Goal: Use online tool/utility: Utilize a website feature to perform a specific function

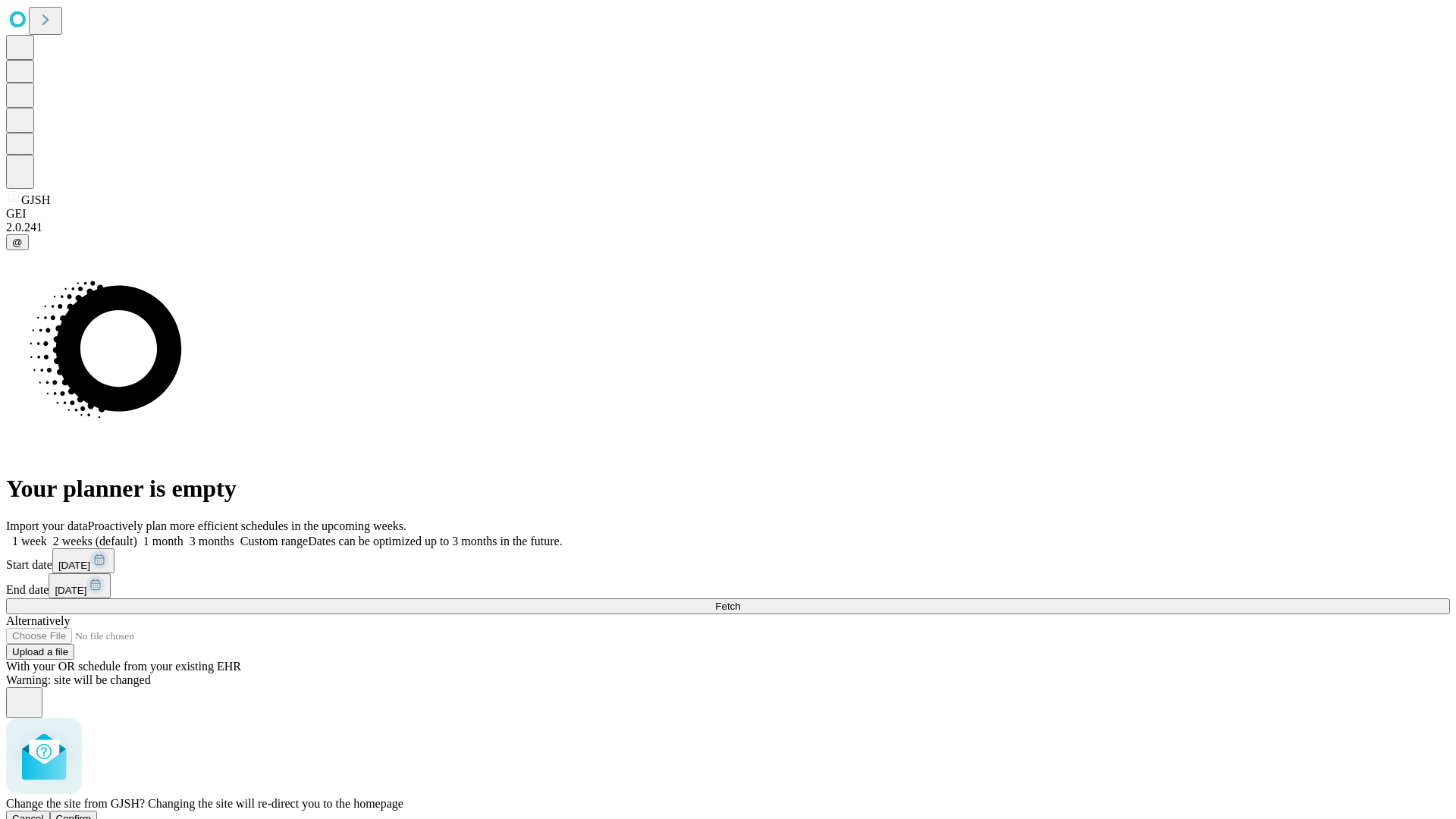
click at [92, 813] on span "Confirm" at bounding box center [74, 818] width 36 height 11
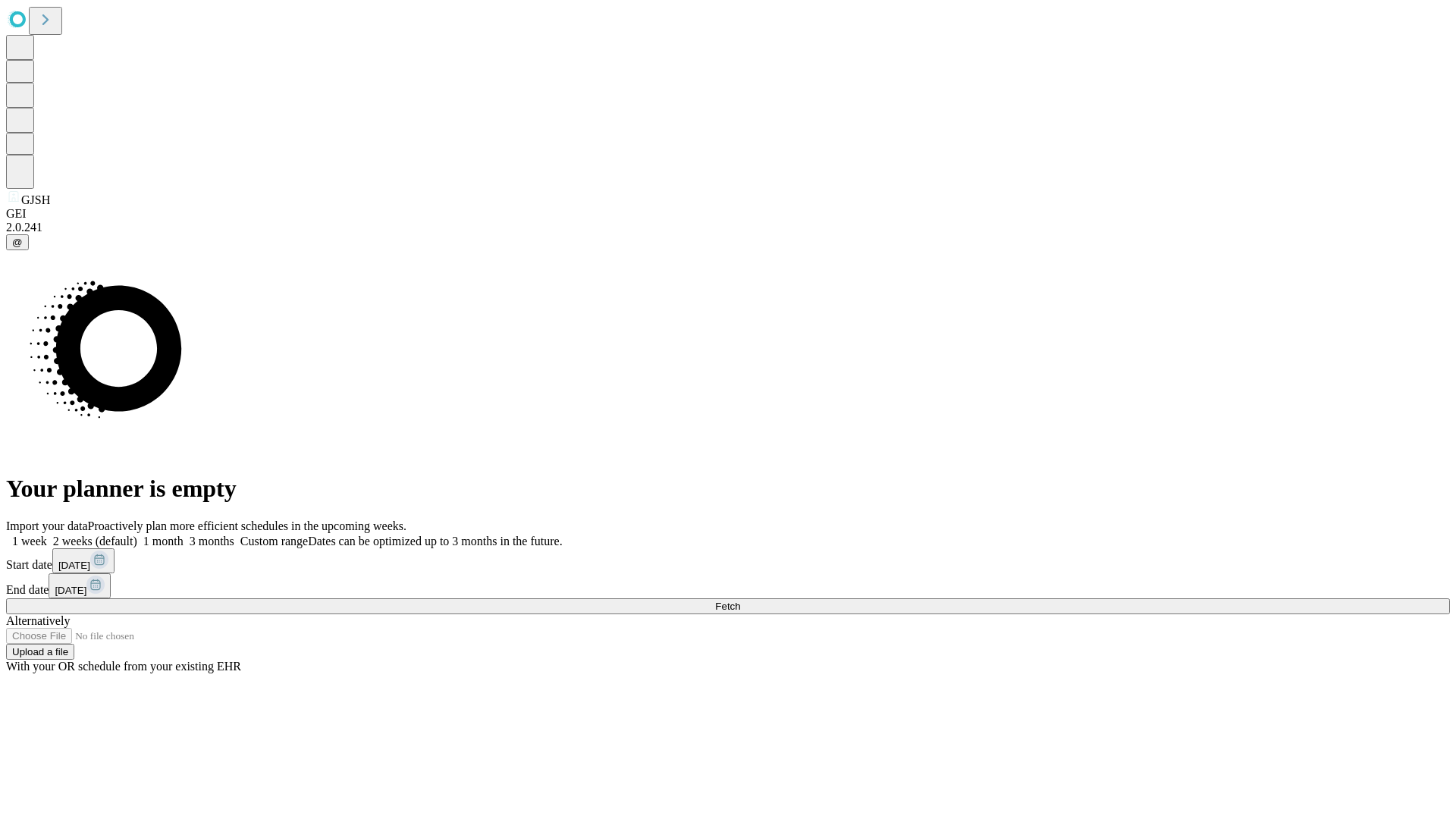
click at [137, 535] on label "2 weeks (default)" at bounding box center [92, 541] width 90 height 13
click at [740, 600] on span "Fetch" at bounding box center [728, 605] width 25 height 11
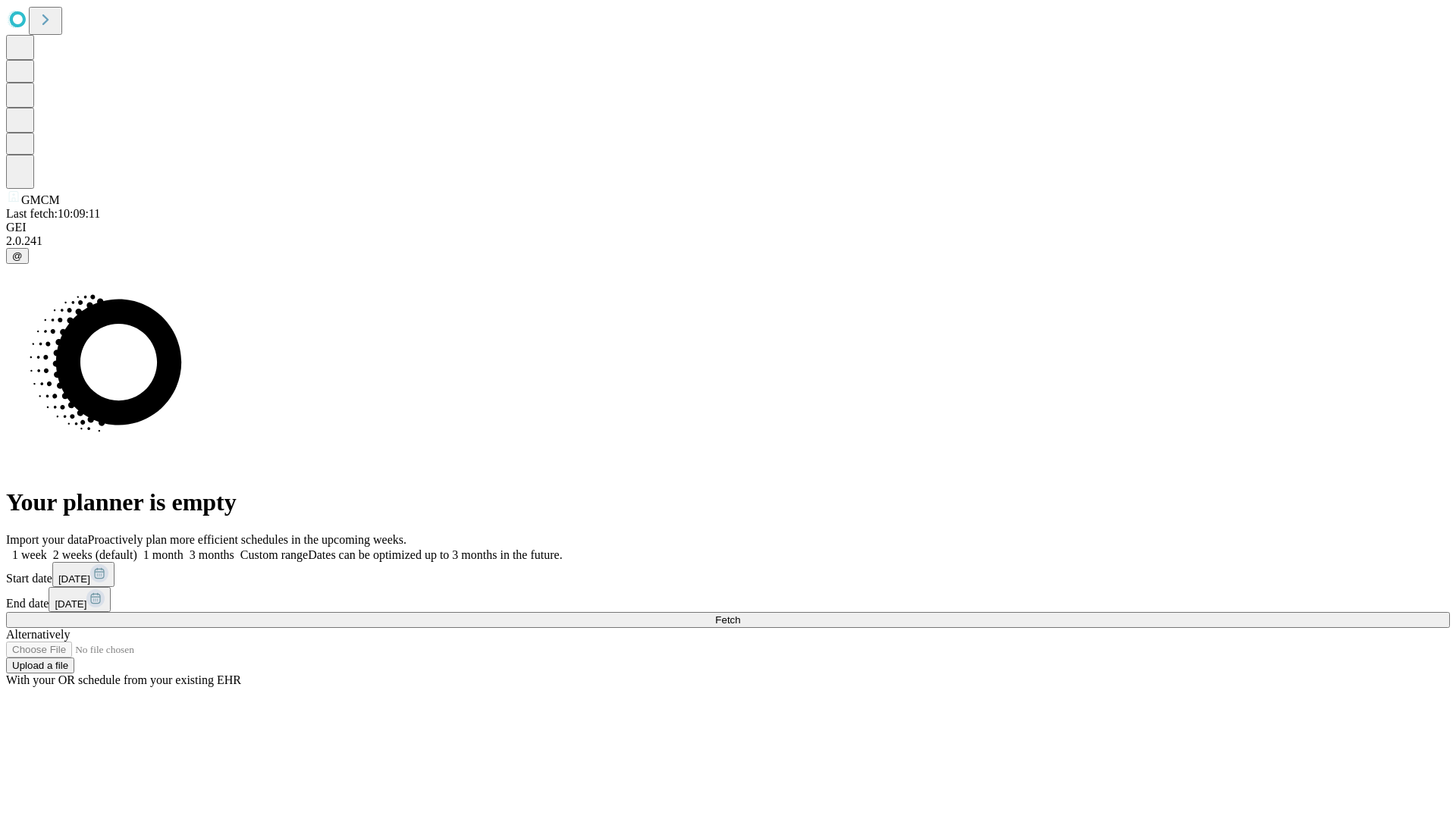
click at [137, 549] on label "2 weeks (default)" at bounding box center [92, 554] width 90 height 13
click at [740, 614] on span "Fetch" at bounding box center [728, 619] width 25 height 11
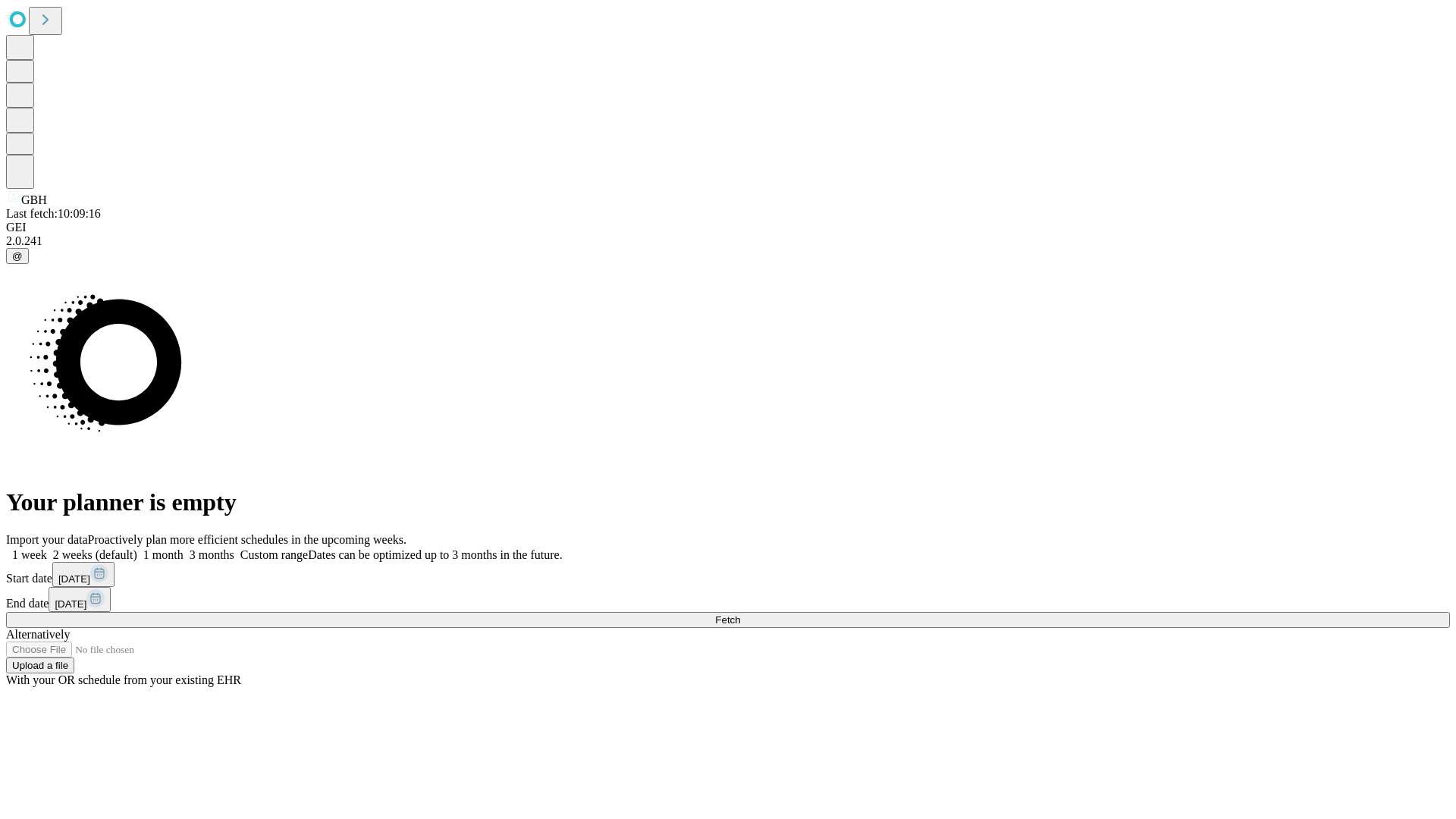
click at [137, 549] on label "2 weeks (default)" at bounding box center [92, 554] width 90 height 13
click at [740, 614] on span "Fetch" at bounding box center [728, 619] width 25 height 11
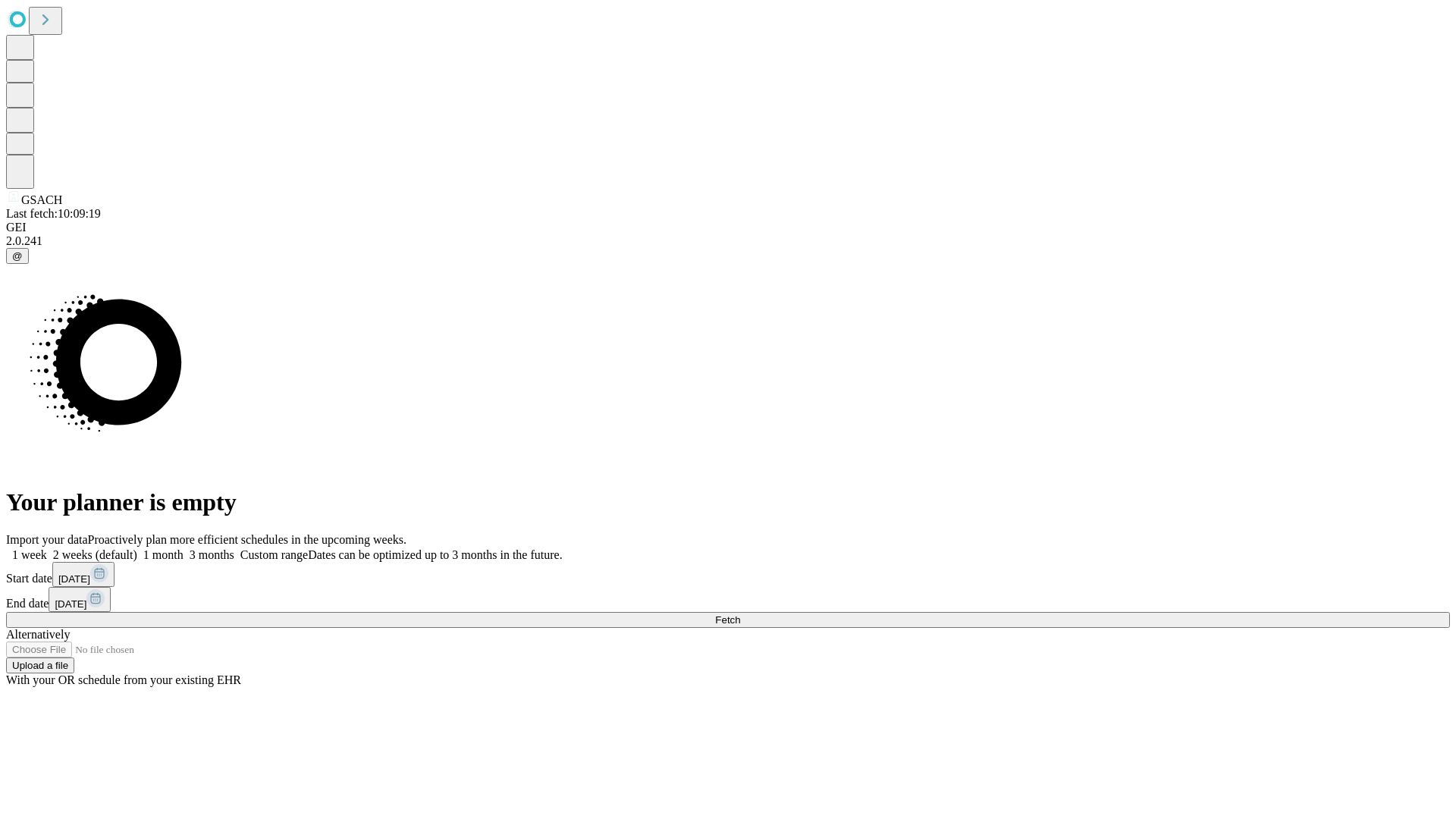
click at [137, 549] on label "2 weeks (default)" at bounding box center [92, 554] width 90 height 13
click at [740, 614] on span "Fetch" at bounding box center [728, 619] width 25 height 11
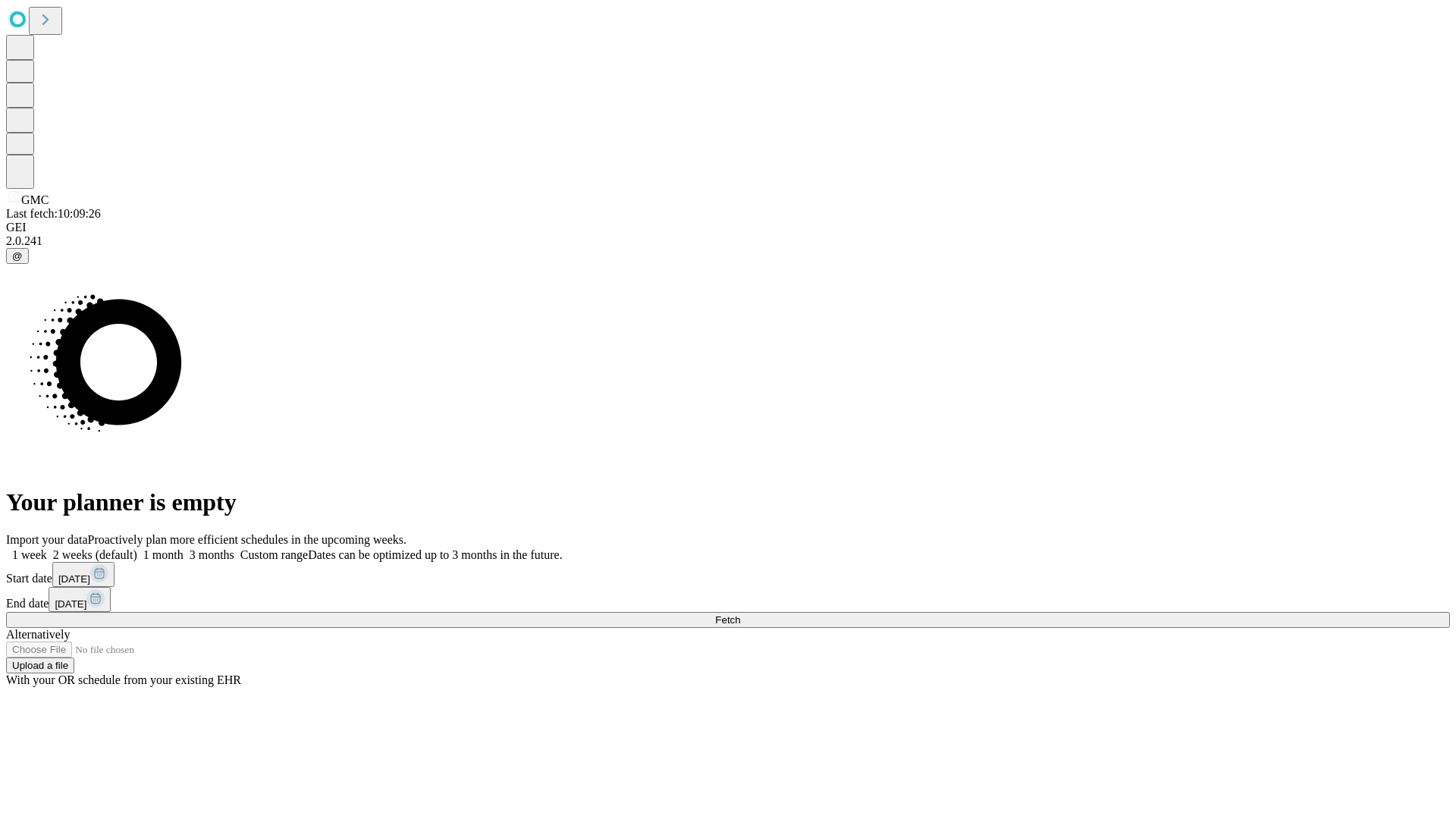
click at [137, 549] on label "2 weeks (default)" at bounding box center [92, 554] width 90 height 13
click at [740, 614] on span "Fetch" at bounding box center [728, 619] width 25 height 11
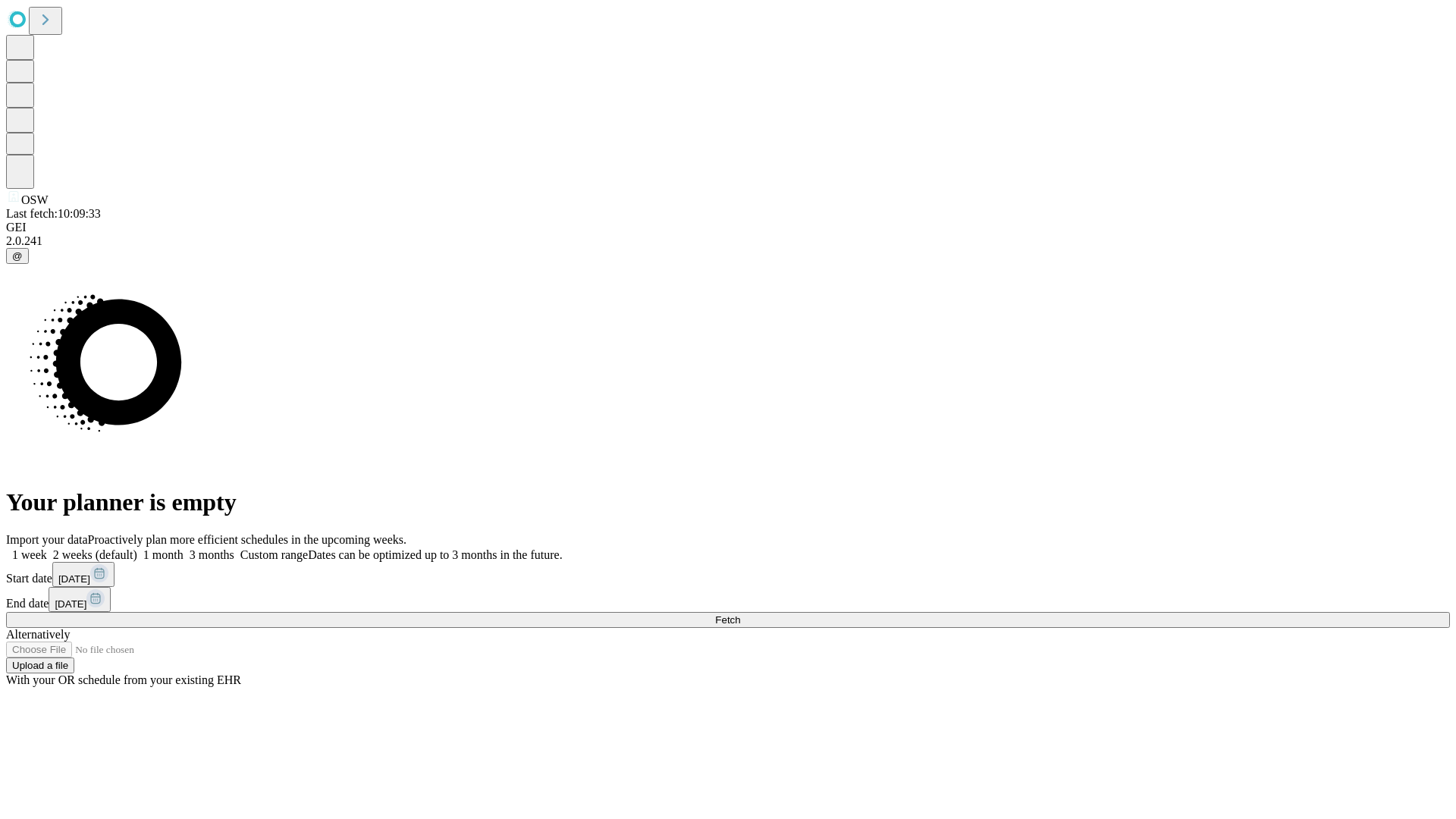
click at [137, 549] on label "2 weeks (default)" at bounding box center [92, 554] width 90 height 13
click at [740, 614] on span "Fetch" at bounding box center [728, 619] width 25 height 11
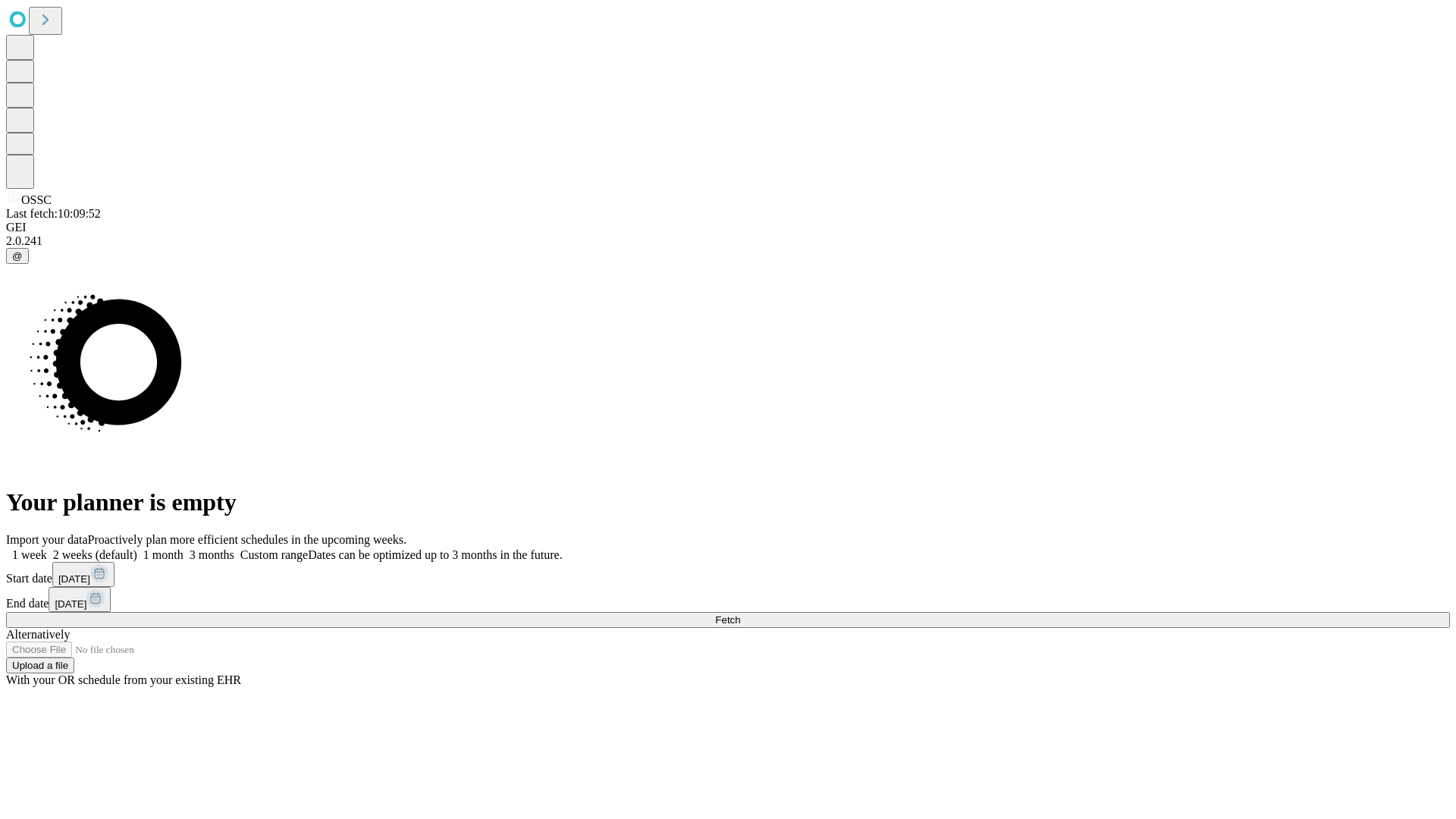
click at [137, 549] on label "2 weeks (default)" at bounding box center [92, 554] width 90 height 13
click at [740, 614] on span "Fetch" at bounding box center [728, 619] width 25 height 11
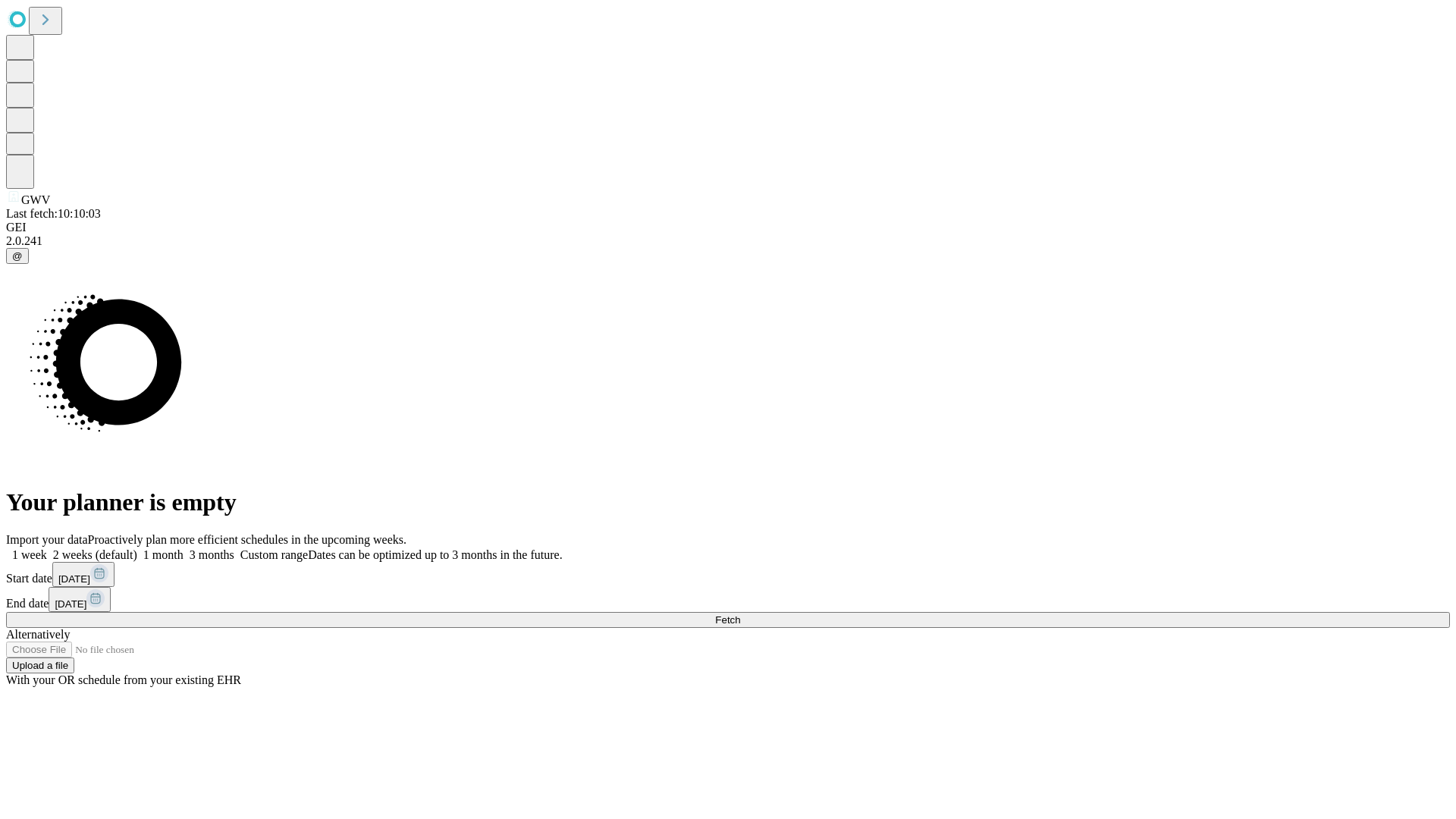
click at [740, 614] on span "Fetch" at bounding box center [728, 619] width 25 height 11
click at [137, 549] on label "2 weeks (default)" at bounding box center [92, 554] width 90 height 13
click at [740, 614] on span "Fetch" at bounding box center [728, 619] width 25 height 11
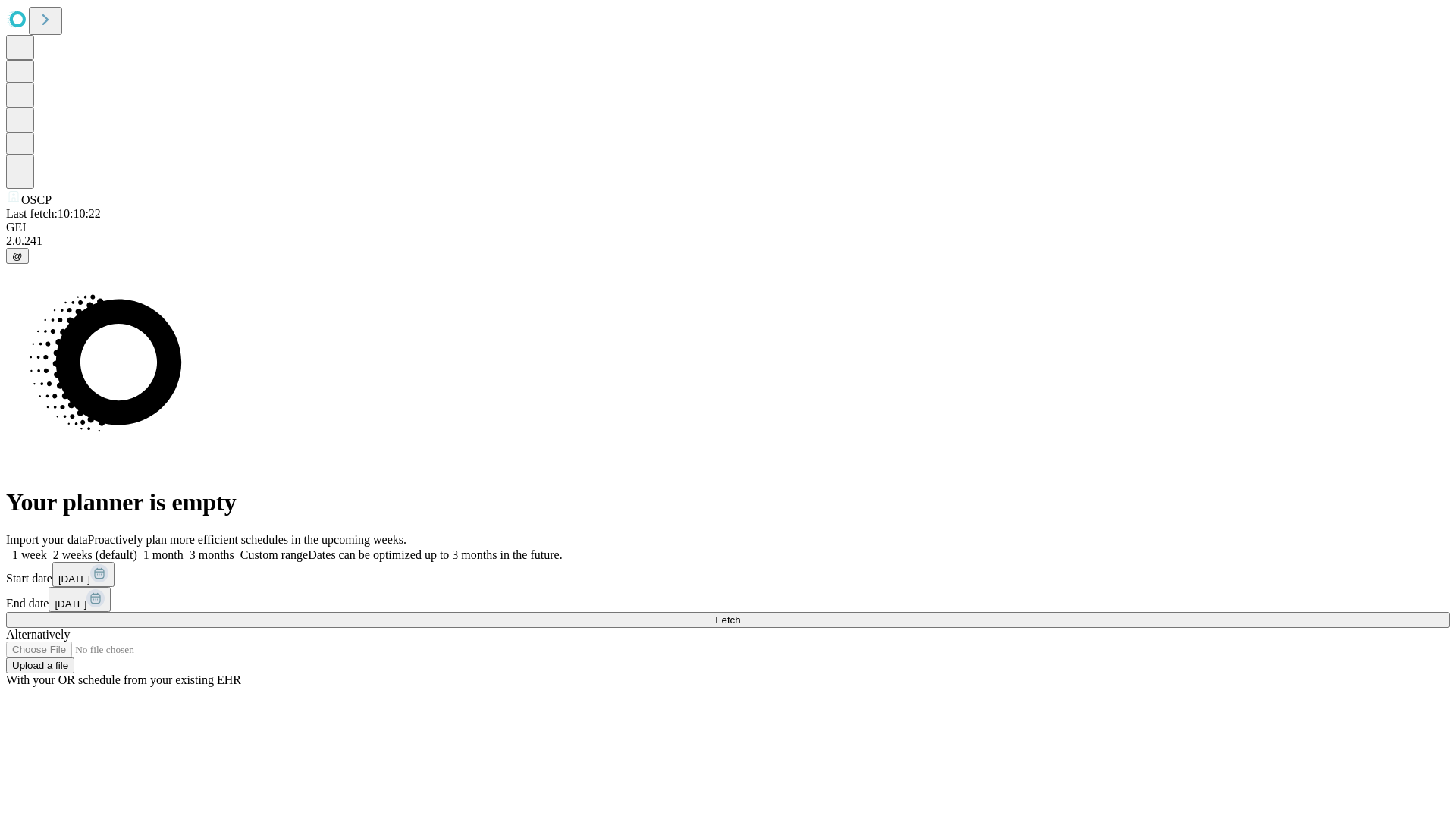
click at [137, 549] on label "2 weeks (default)" at bounding box center [92, 554] width 90 height 13
click at [740, 614] on span "Fetch" at bounding box center [728, 619] width 25 height 11
